Goal: Transaction & Acquisition: Purchase product/service

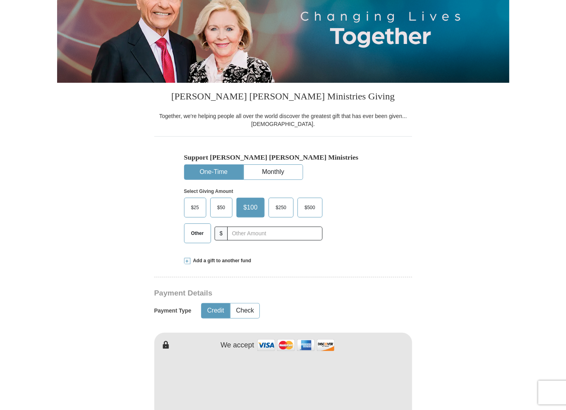
scroll to position [155, 0]
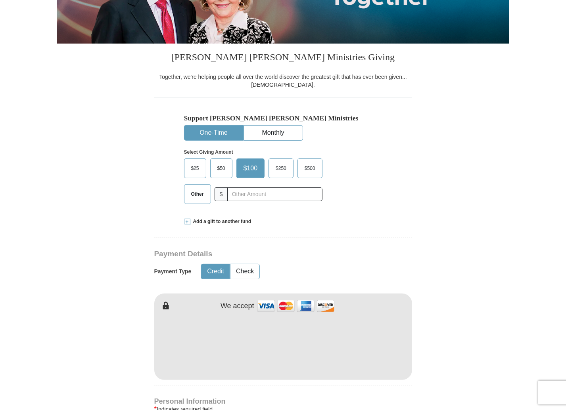
click at [218, 168] on span "$50" at bounding box center [221, 169] width 16 height 12
click at [0, 0] on input "$50" at bounding box center [0, 0] width 0 height 0
click at [188, 222] on span at bounding box center [187, 222] width 6 height 6
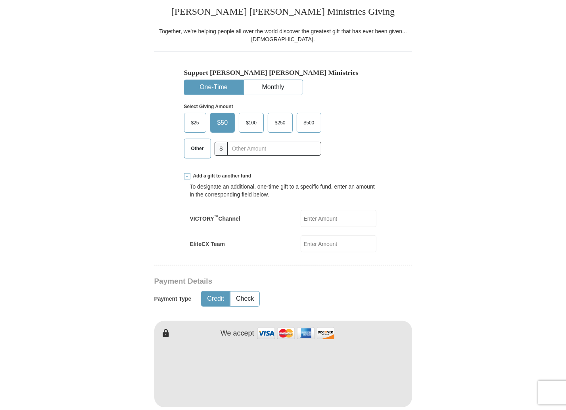
scroll to position [206, 0]
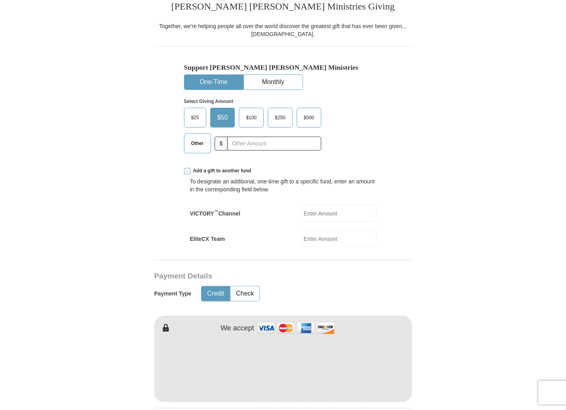
click at [331, 237] on input "EliteCX Team" at bounding box center [338, 238] width 76 height 17
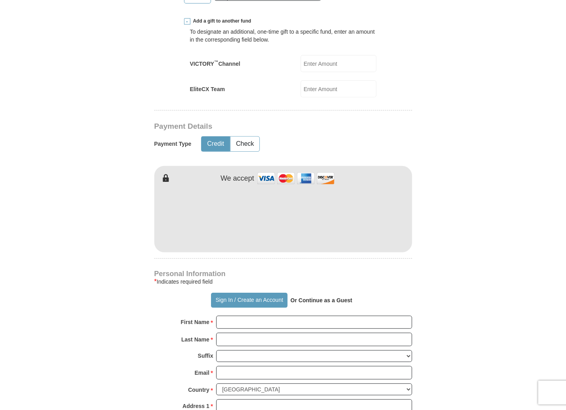
scroll to position [383, 0]
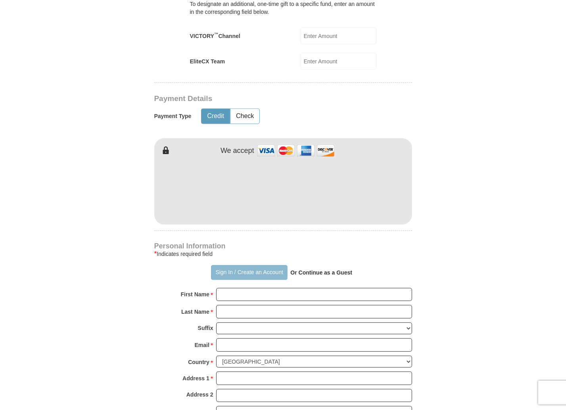
click at [231, 270] on button "Sign In / Create an Account" at bounding box center [249, 272] width 76 height 15
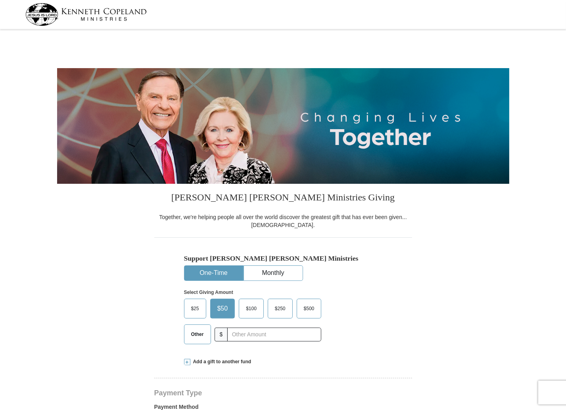
select select "MO"
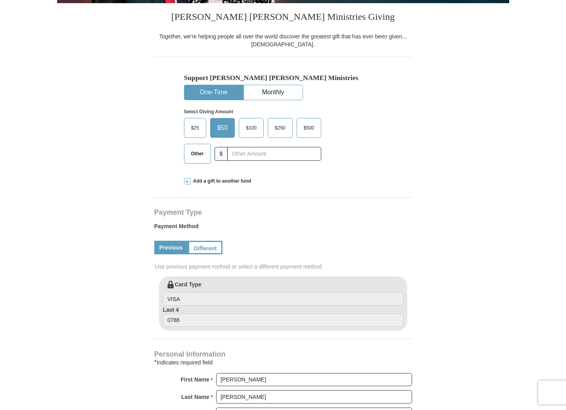
click at [188, 180] on span at bounding box center [187, 181] width 6 height 6
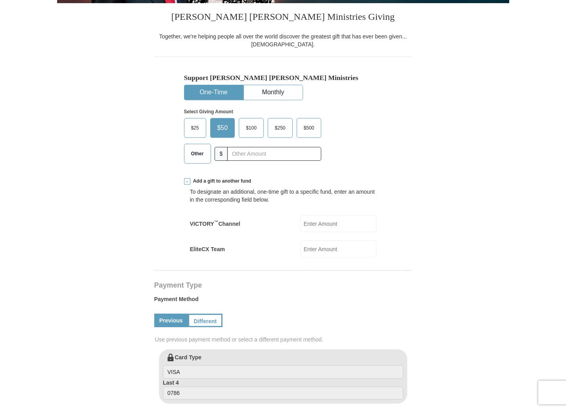
click at [323, 249] on input "EliteCX Team" at bounding box center [338, 249] width 76 height 17
type input "20"
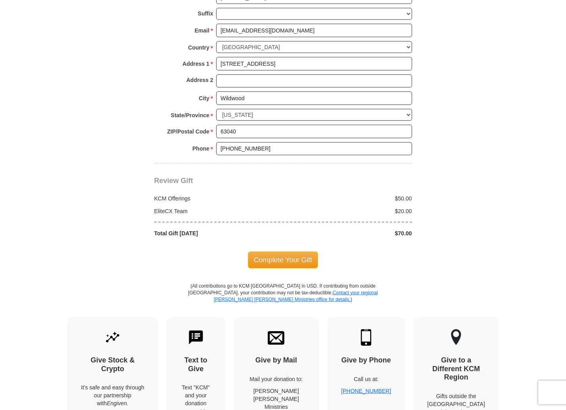
scroll to position [655, 0]
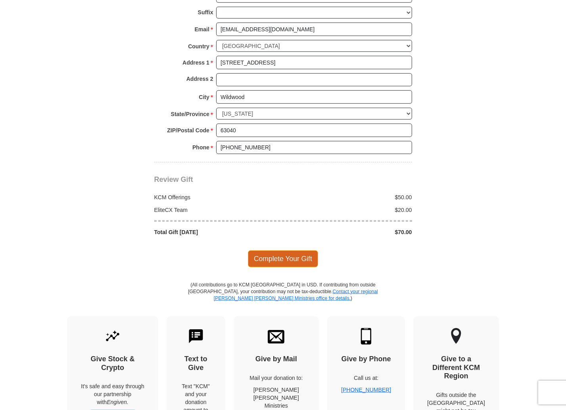
click at [281, 256] on span "Complete Your Gift" at bounding box center [283, 259] width 70 height 17
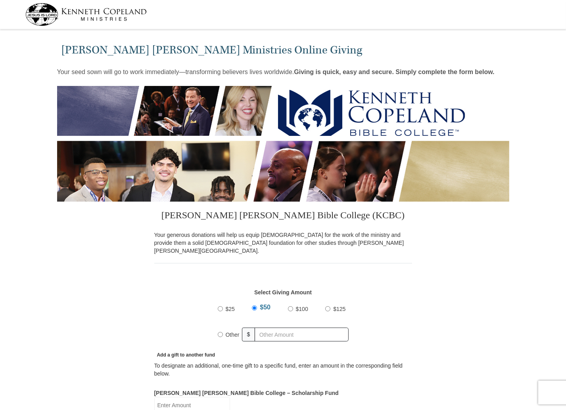
select select "MO"
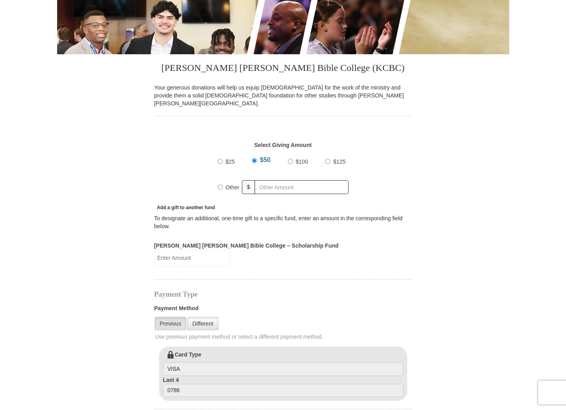
scroll to position [167, 0]
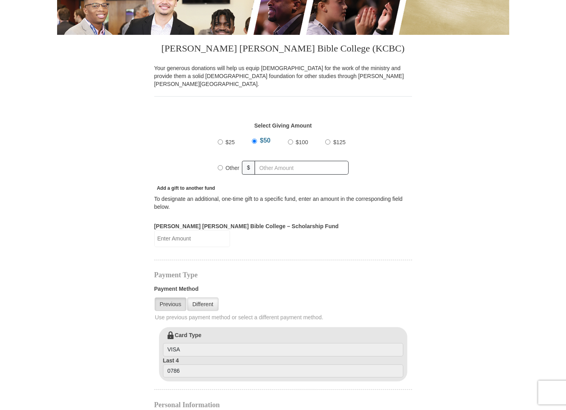
click at [230, 230] on input "Kenneth Copeland Bible College – Scholarship Fund" at bounding box center [192, 238] width 76 height 17
type input "25"
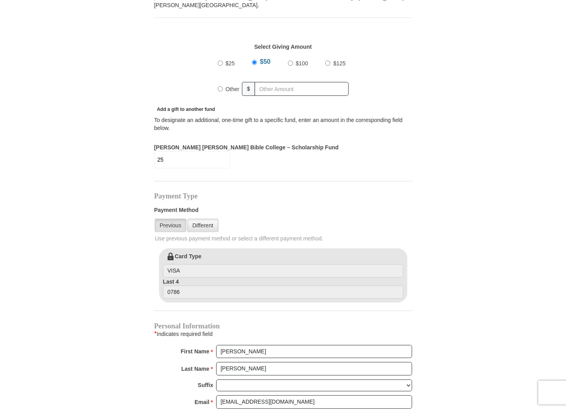
scroll to position [212, 0]
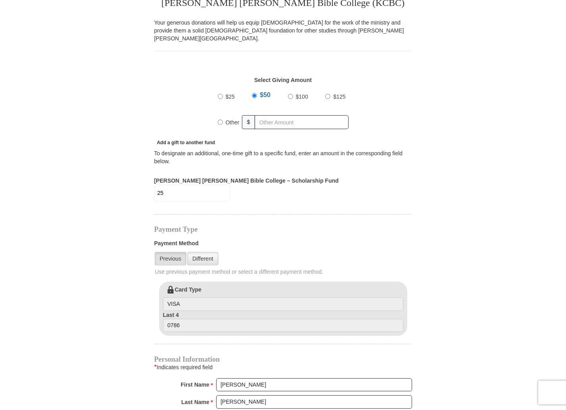
click at [220, 94] on input "$25" at bounding box center [220, 96] width 5 height 5
radio input "true"
click at [268, 115] on input "text" at bounding box center [303, 122] width 91 height 14
type input "30"
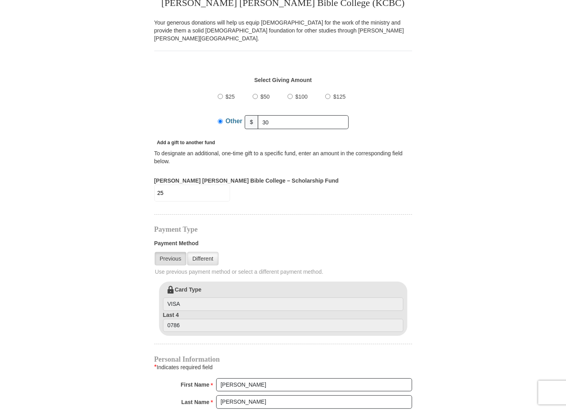
click at [230, 185] on input "25" at bounding box center [192, 193] width 76 height 17
click at [337, 205] on div "Kenneth Copeland Bible College (KCBC) Your generous donations will help us equi…" at bounding box center [283, 353] width 258 height 729
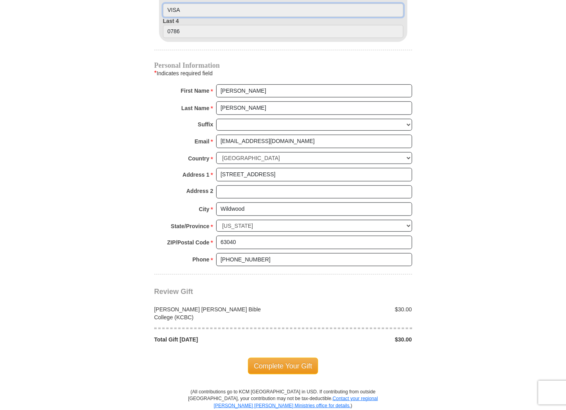
scroll to position [522, 0]
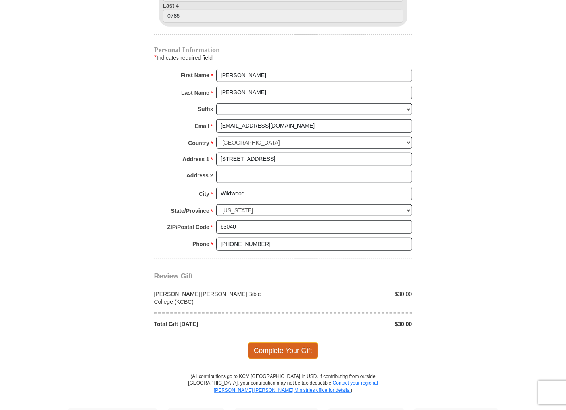
click at [265, 342] on span "Complete Your Gift" at bounding box center [283, 350] width 70 height 17
